Goal: Browse casually: Explore the website without a specific task or goal

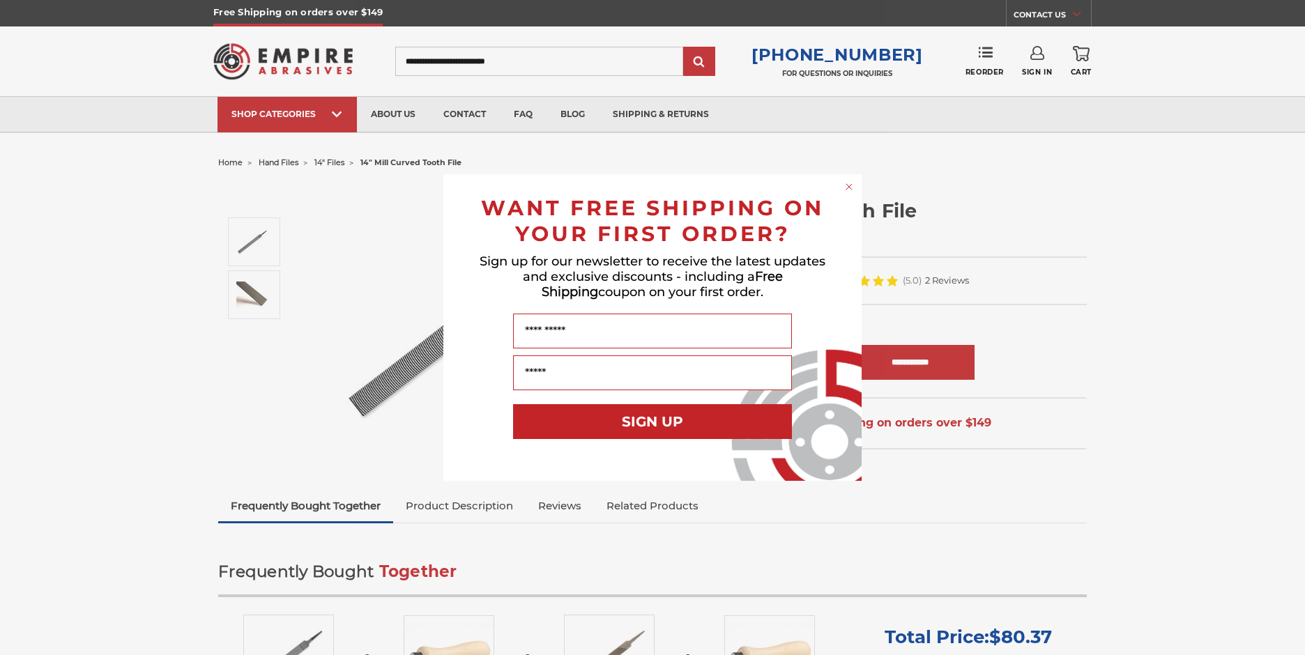
click at [333, 116] on div "Close dialog WANT FREE SHIPPING ON YOUR FIRST ORDER? Sign up for our newsletter…" at bounding box center [652, 327] width 1305 height 655
click at [343, 115] on div "Close dialog WANT FREE SHIPPING ON YOUR FIRST ORDER? Sign up for our newsletter…" at bounding box center [652, 327] width 1305 height 655
click at [399, 67] on div "Close dialog WANT FREE SHIPPING ON YOUR FIRST ORDER? Sign up for our newsletter…" at bounding box center [652, 327] width 1305 height 655
click at [335, 116] on div "Close dialog WANT FREE SHIPPING ON YOUR FIRST ORDER? Sign up for our newsletter…" at bounding box center [652, 327] width 1305 height 655
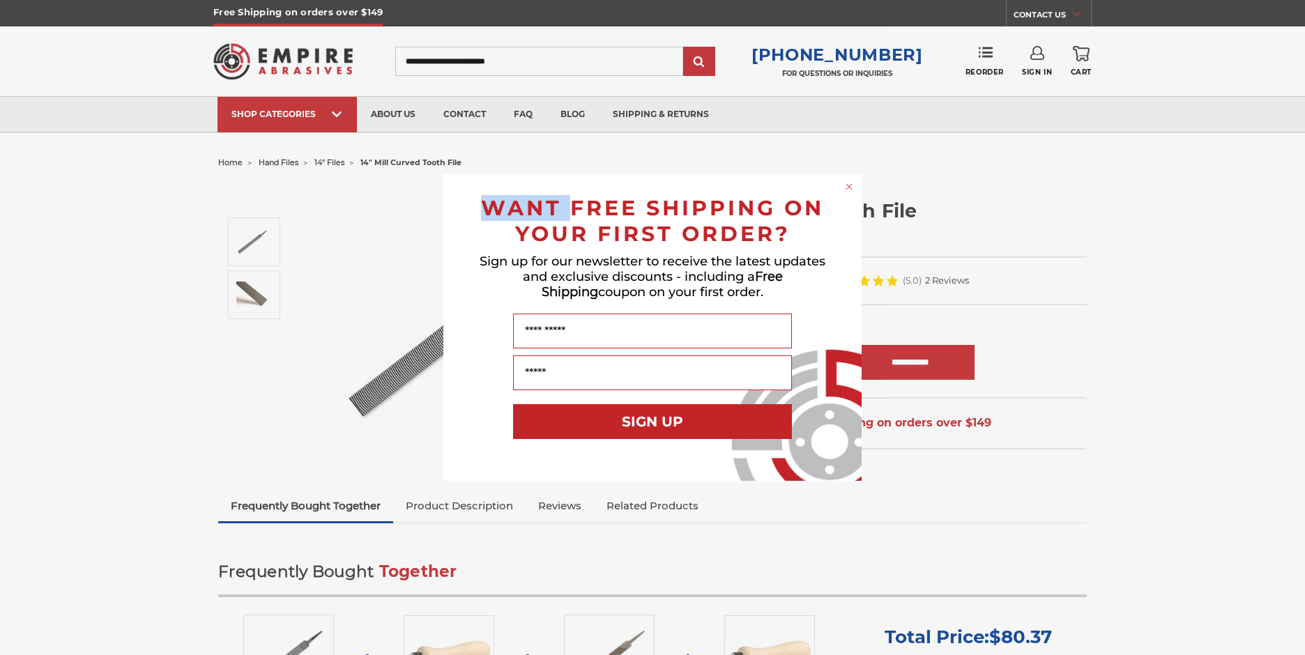
click at [335, 116] on div "Close dialog WANT FREE SHIPPING ON YOUR FIRST ORDER? Sign up for our newsletter…" at bounding box center [652, 327] width 1305 height 655
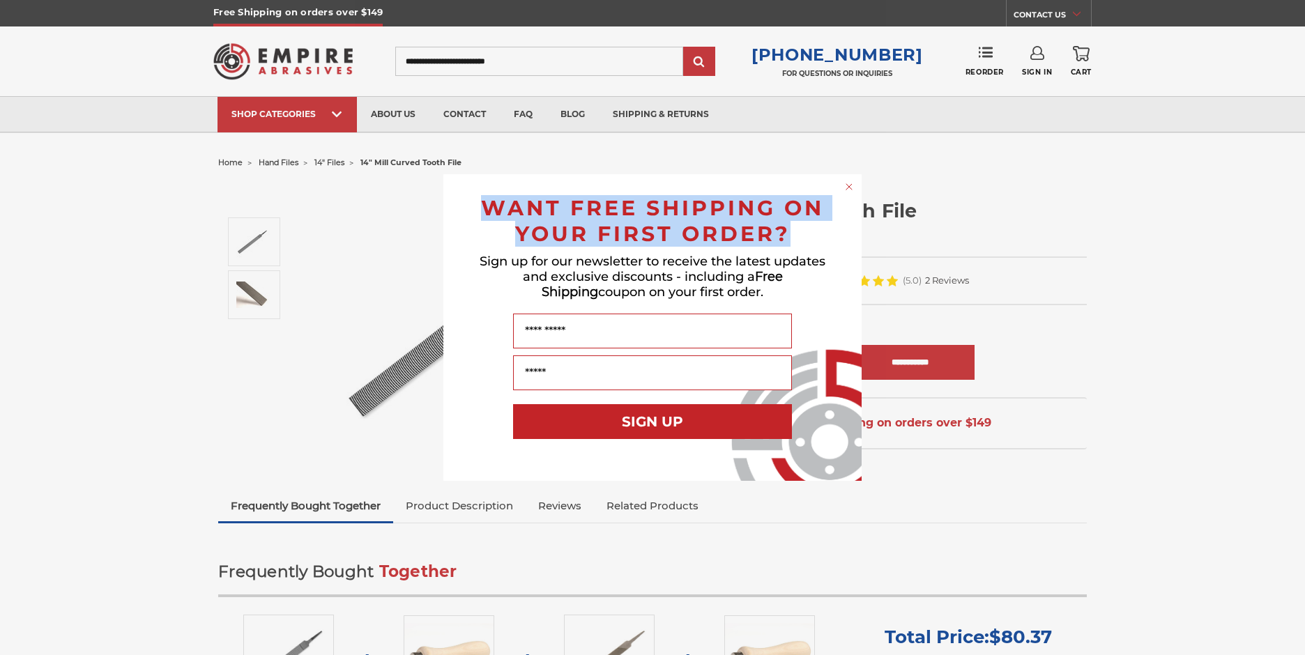
click at [335, 116] on div "Close dialog WANT FREE SHIPPING ON YOUR FIRST ORDER? Sign up for our newsletter…" at bounding box center [652, 327] width 1305 height 655
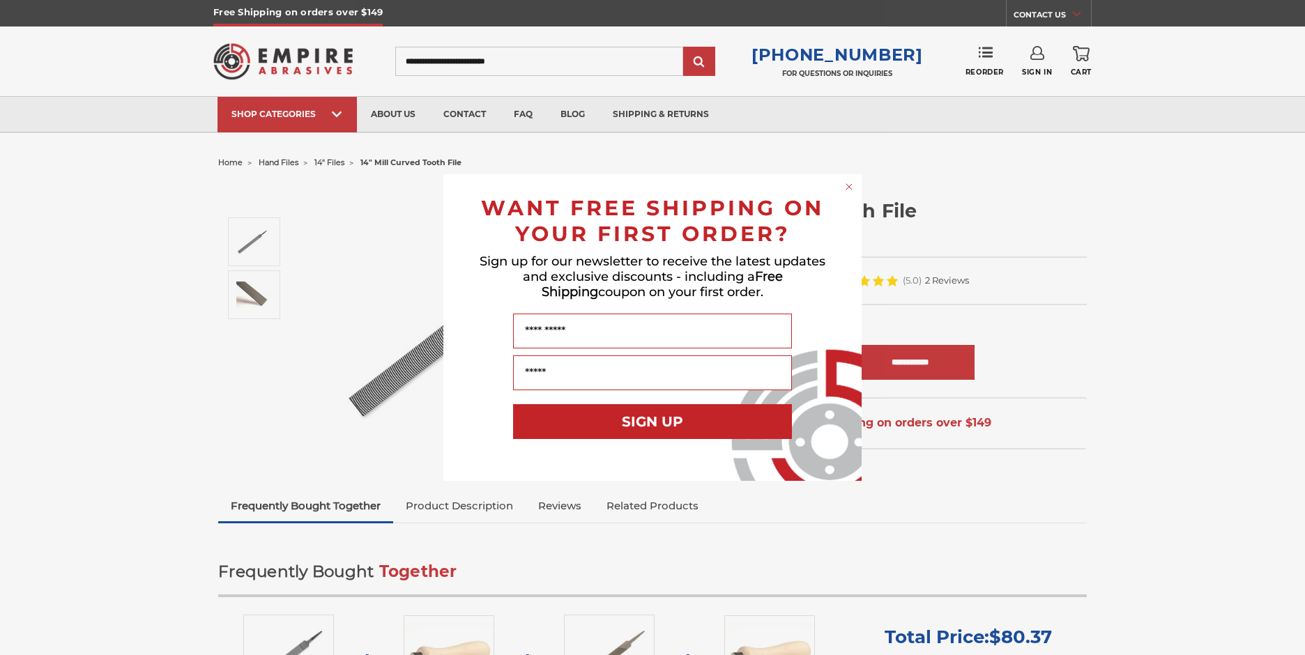
click at [403, 119] on div "Close dialog WANT FREE SHIPPING ON YOUR FIRST ORDER? Sign up for our newsletter…" at bounding box center [652, 327] width 1305 height 655
click at [395, 71] on div "Close dialog WANT FREE SHIPPING ON YOUR FIRST ORDER? Sign up for our newsletter…" at bounding box center [652, 327] width 1305 height 655
click at [845, 188] on circle "Close dialog" at bounding box center [849, 187] width 13 height 13
